Goal: Task Accomplishment & Management: Manage account settings

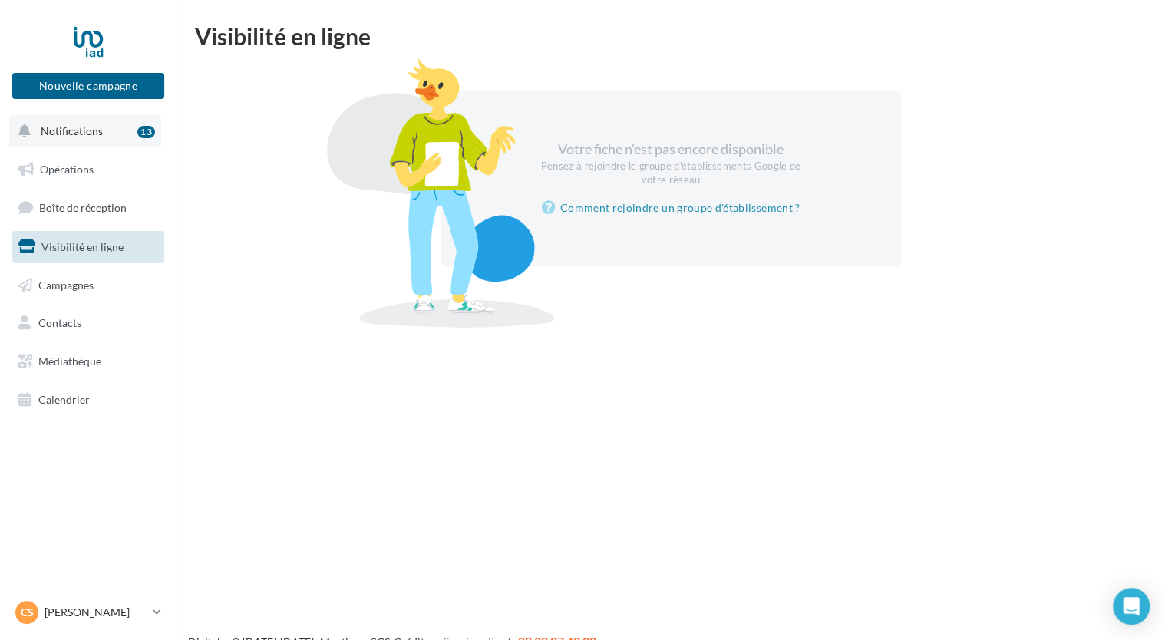
click at [54, 130] on span "Notifications" at bounding box center [72, 130] width 62 height 13
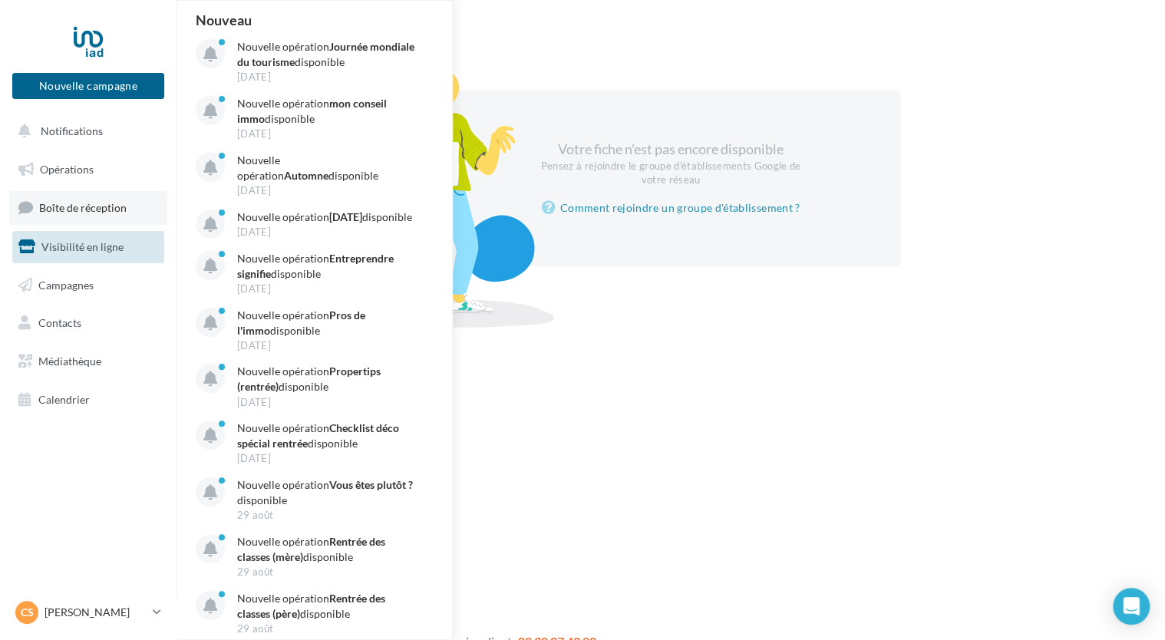
click at [71, 216] on link "Boîte de réception" at bounding box center [88, 207] width 158 height 33
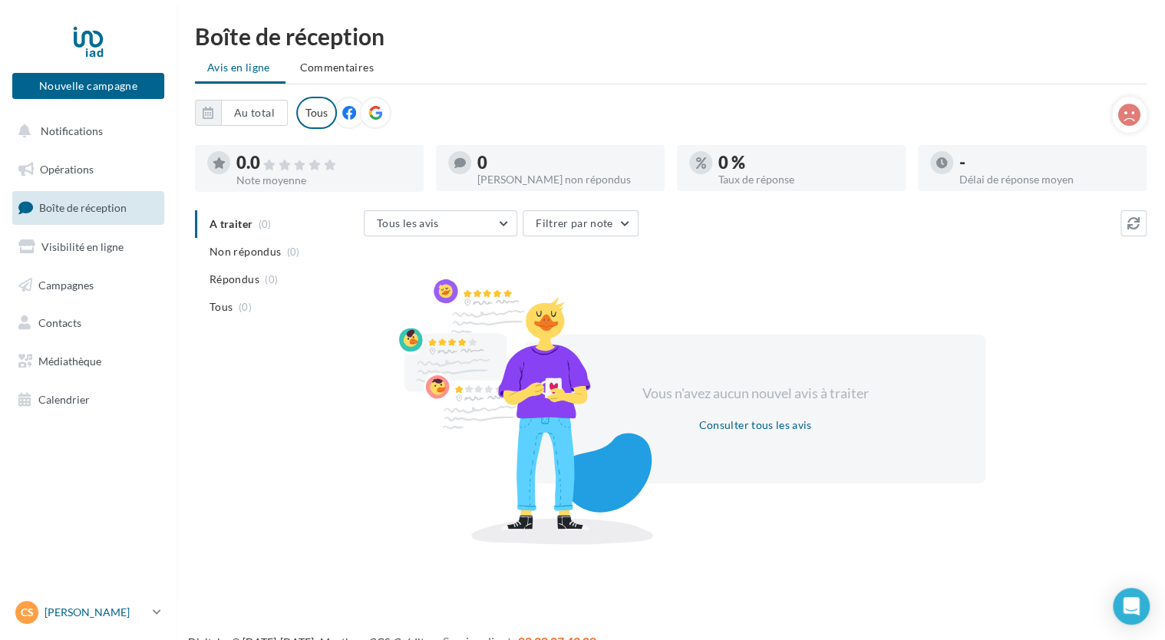
click at [68, 615] on p "[PERSON_NAME]" at bounding box center [96, 612] width 102 height 15
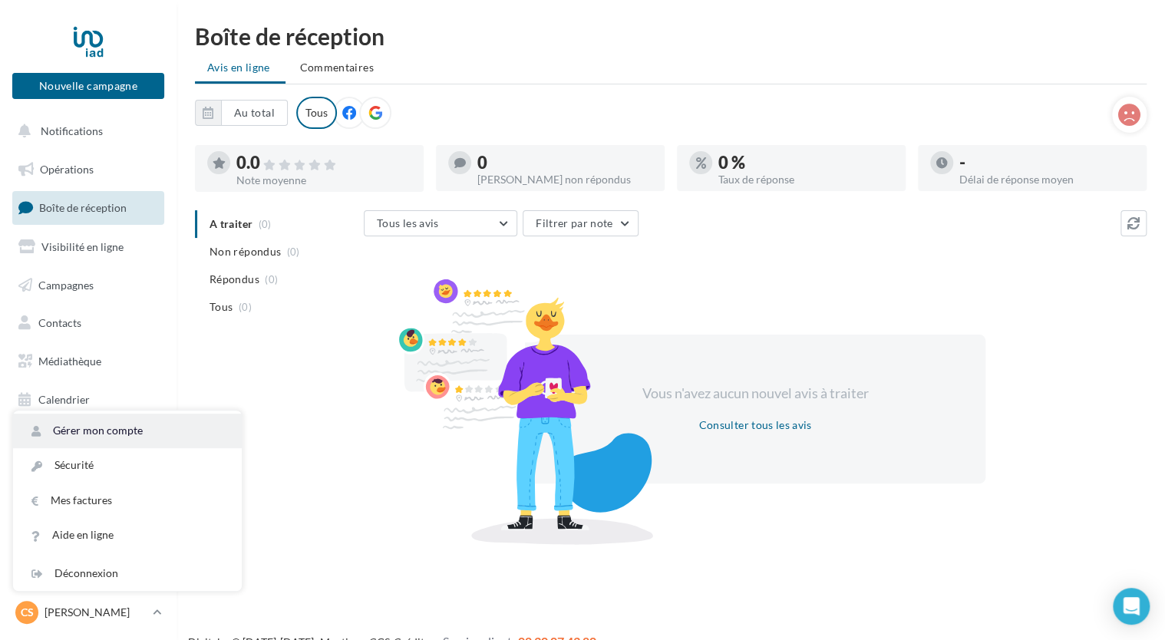
click at [77, 421] on link "Gérer mon compte" at bounding box center [127, 431] width 229 height 35
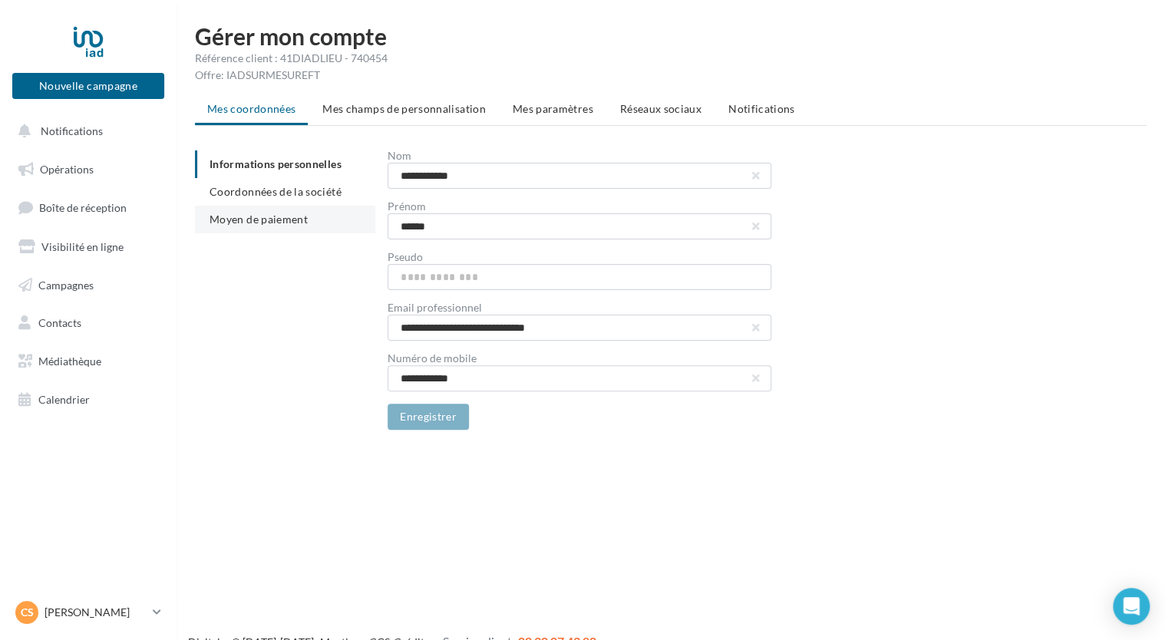
click at [267, 220] on span "Moyen de paiement" at bounding box center [258, 219] width 98 height 13
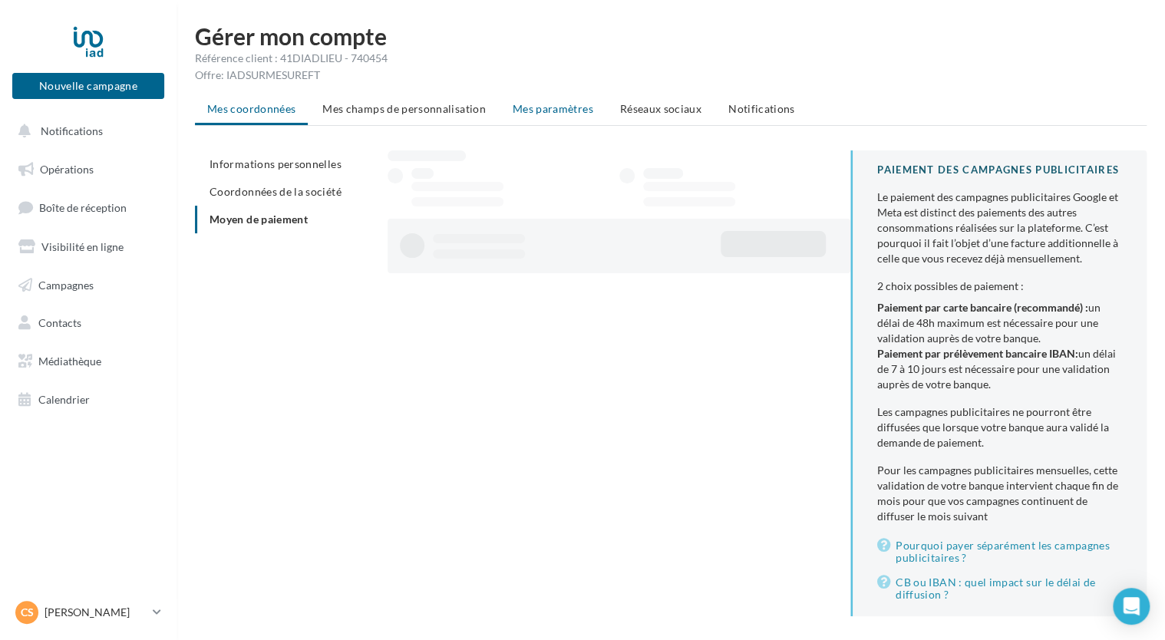
click at [556, 108] on span "Mes paramètres" at bounding box center [553, 108] width 81 height 13
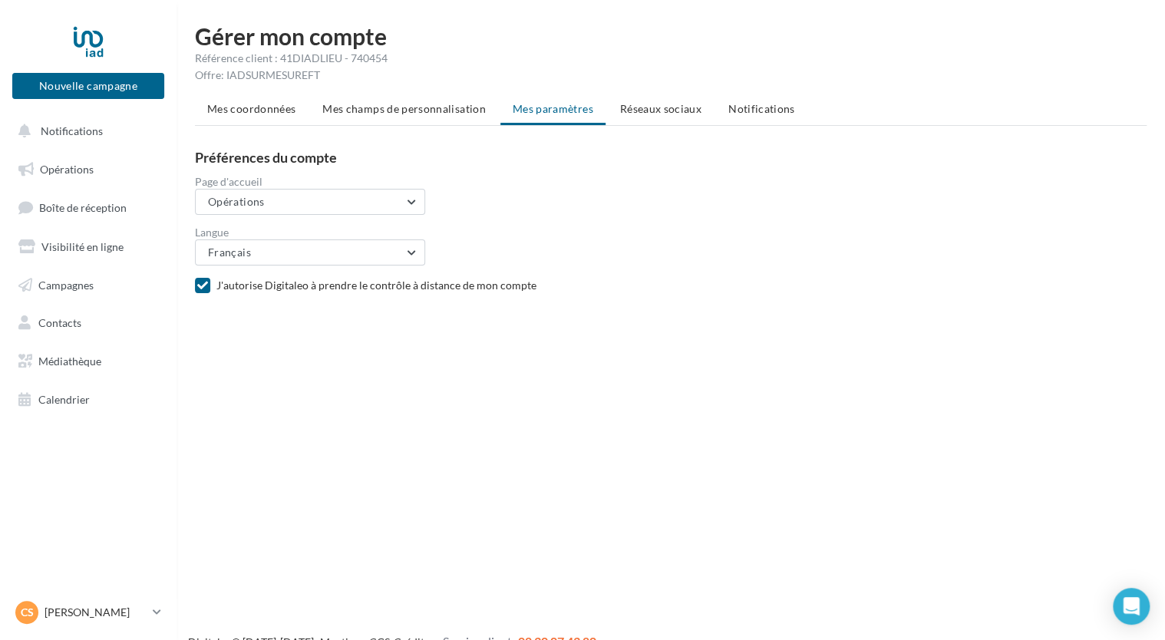
click at [701, 97] on li "Réseaux sociaux" at bounding box center [661, 109] width 106 height 28
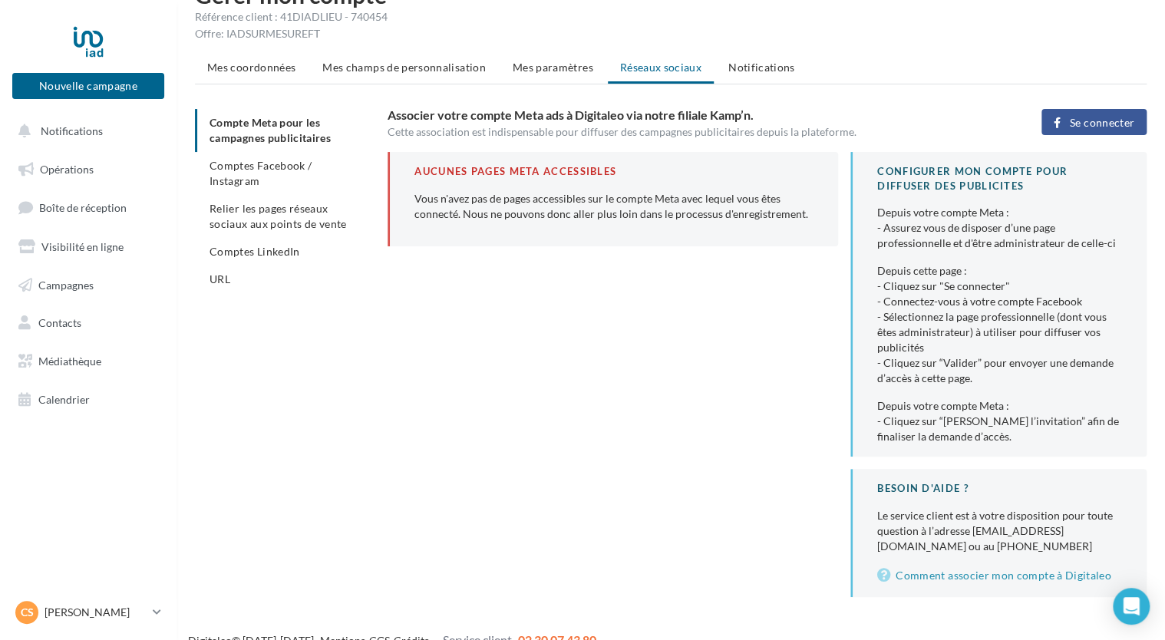
scroll to position [63, 0]
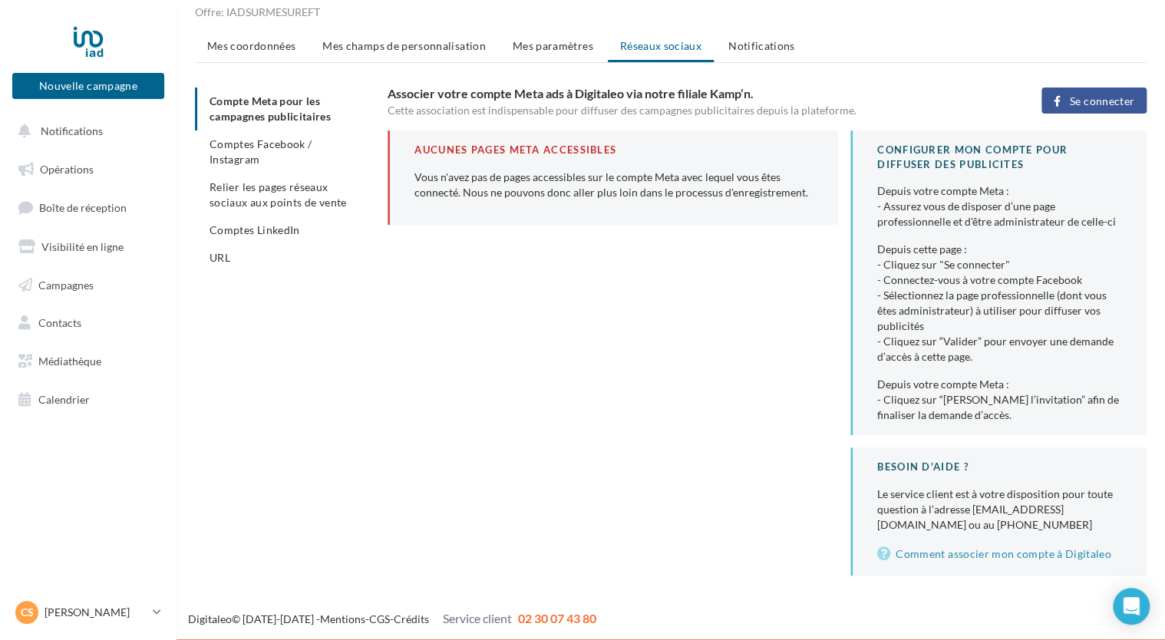
click at [241, 44] on span "Mes coordonnées" at bounding box center [251, 45] width 88 height 13
